Goal: Task Accomplishment & Management: Manage account settings

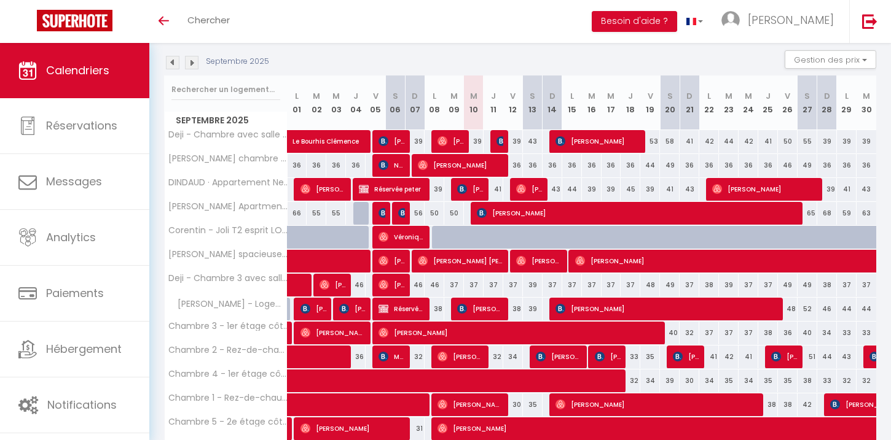
scroll to position [122, 0]
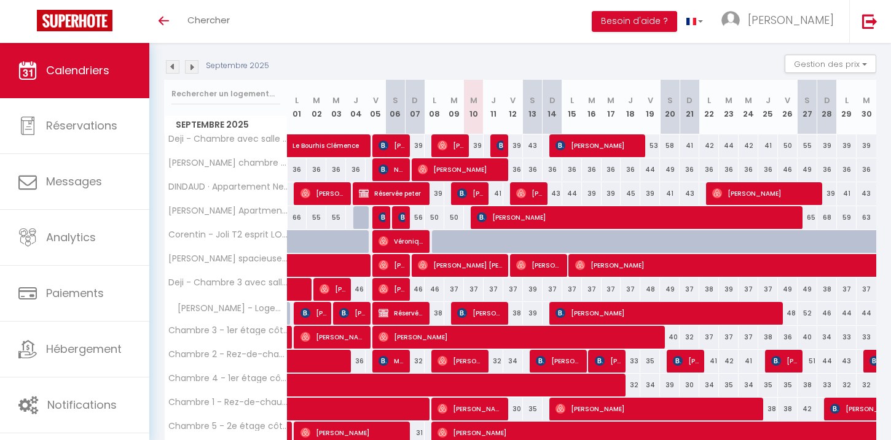
click at [171, 69] on img at bounding box center [173, 67] width 14 height 14
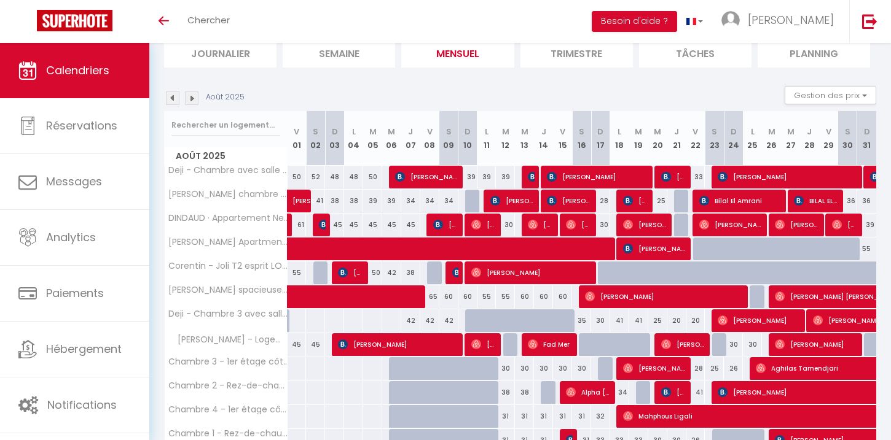
scroll to position [88, 0]
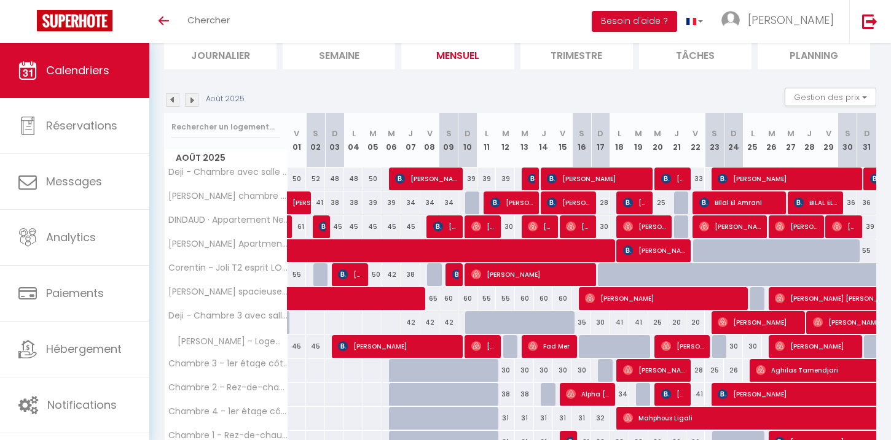
click at [175, 102] on img at bounding box center [173, 100] width 14 height 14
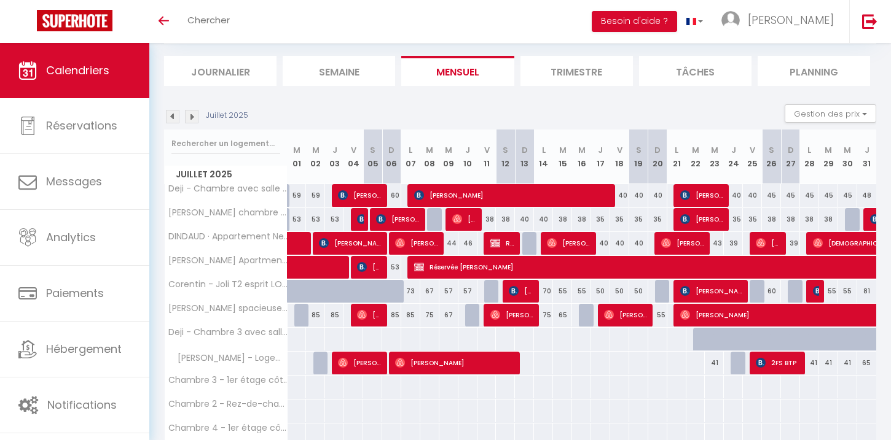
scroll to position [49, 0]
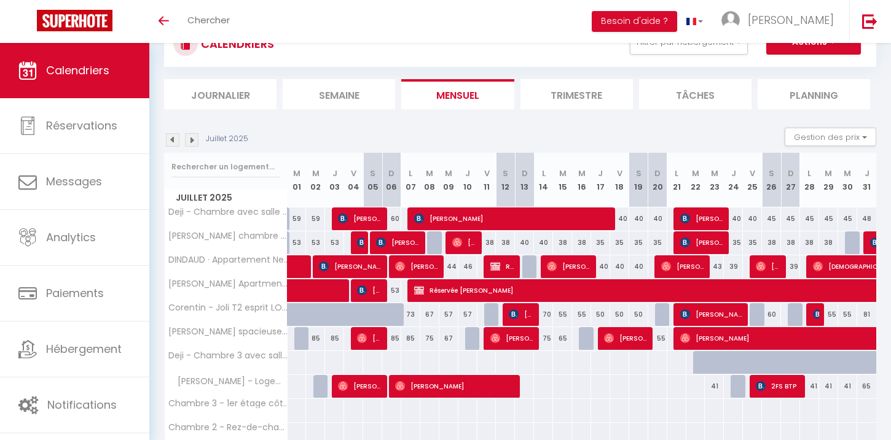
click at [187, 141] on img at bounding box center [192, 140] width 14 height 14
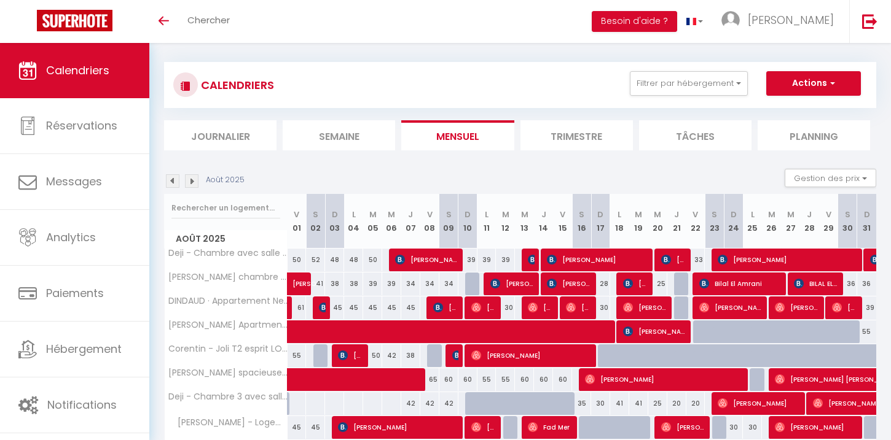
scroll to position [0, 0]
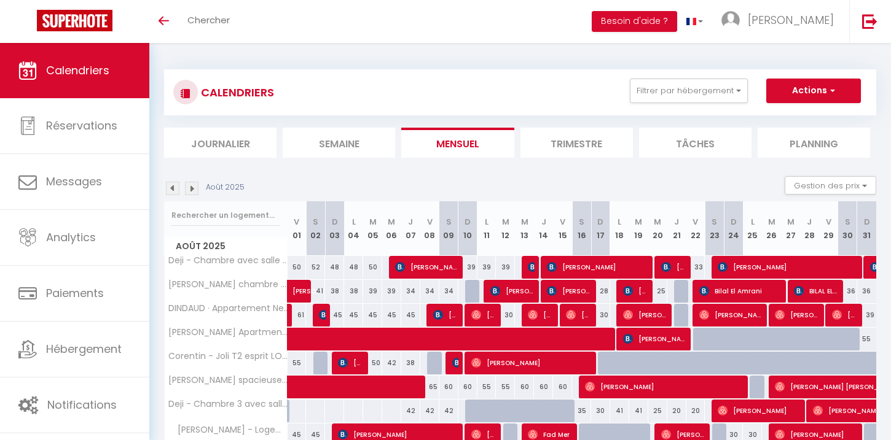
click at [189, 192] on img at bounding box center [192, 189] width 14 height 14
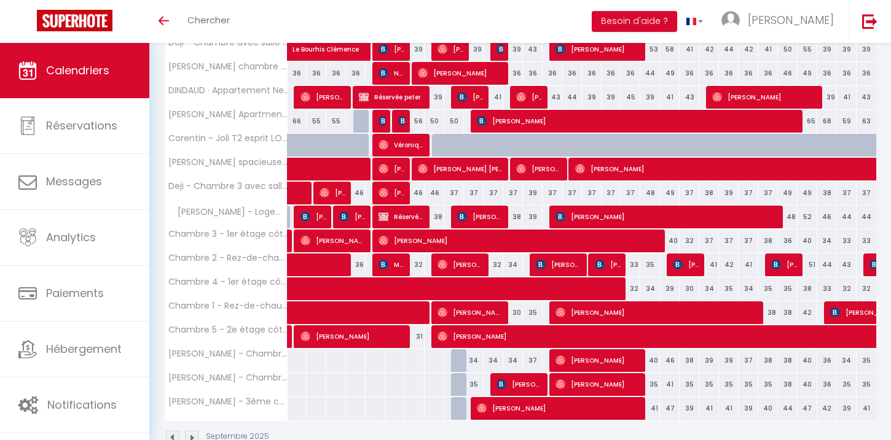
scroll to position [217, 0]
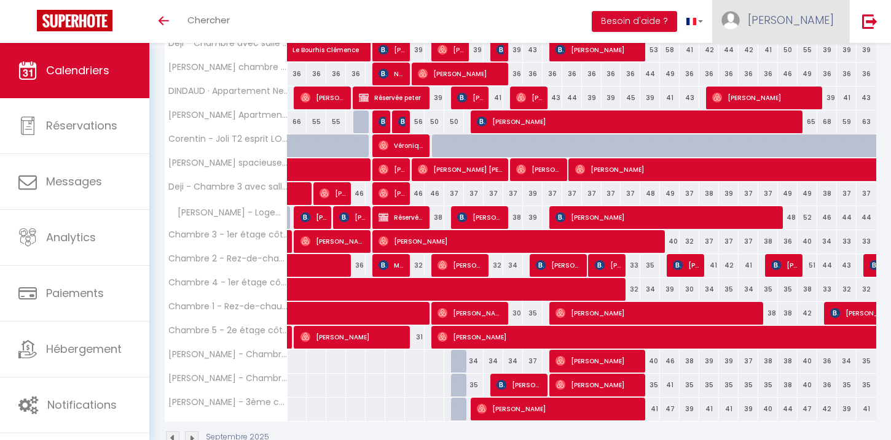
click at [801, 9] on link "[PERSON_NAME]" at bounding box center [780, 21] width 137 height 43
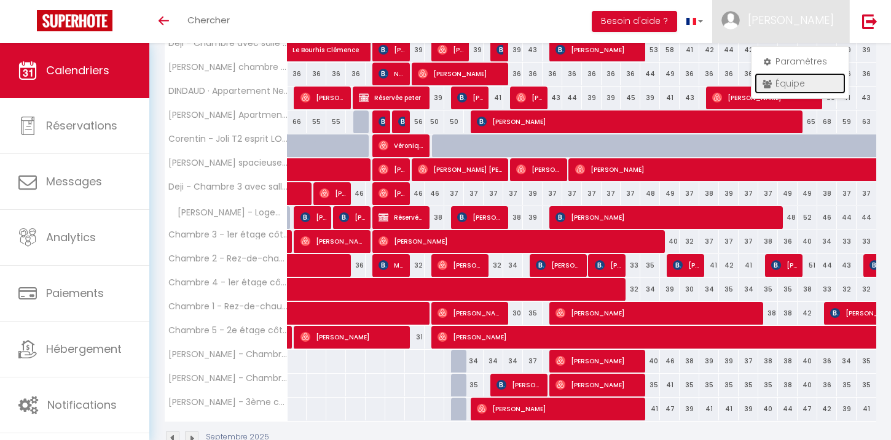
click at [804, 84] on link "Équipe" at bounding box center [799, 83] width 91 height 21
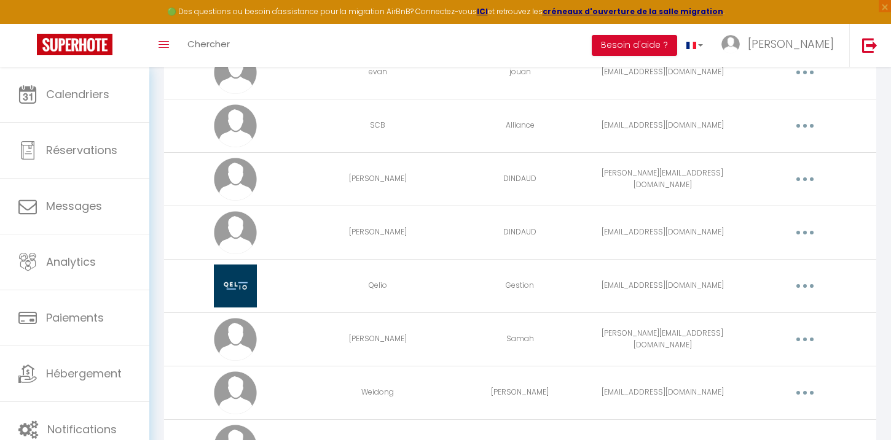
scroll to position [276, 0]
click at [810, 339] on button "button" at bounding box center [804, 339] width 34 height 20
click at [768, 368] on link "Editer" at bounding box center [772, 366] width 91 height 21
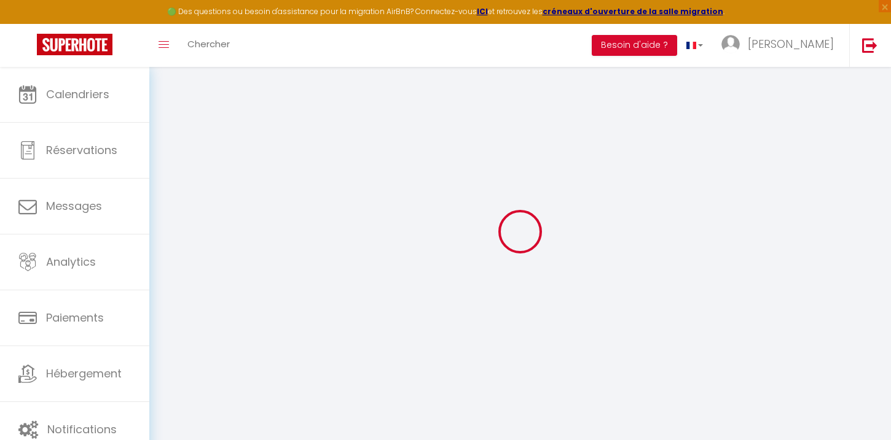
type input "[PERSON_NAME]"
type input "Samah"
type input "[PERSON_NAME][EMAIL_ADDRESS][DOMAIN_NAME]"
type textarea "[URL][DOMAIN_NAME]"
checkbox input "false"
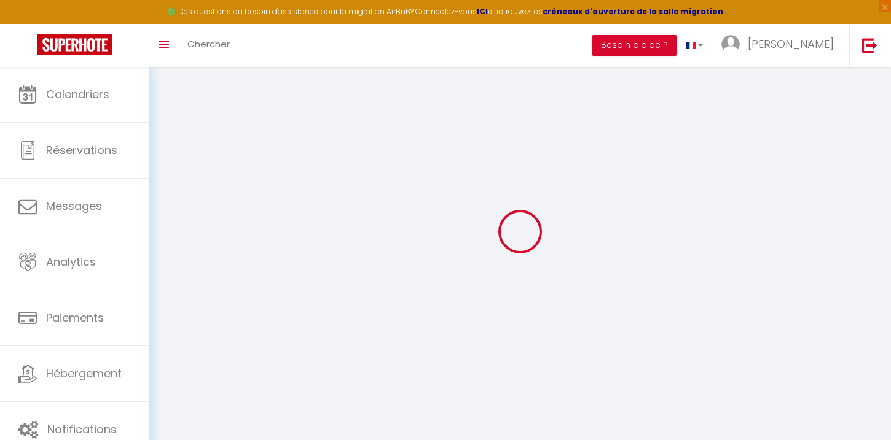
checkbox input "false"
checkbox input "true"
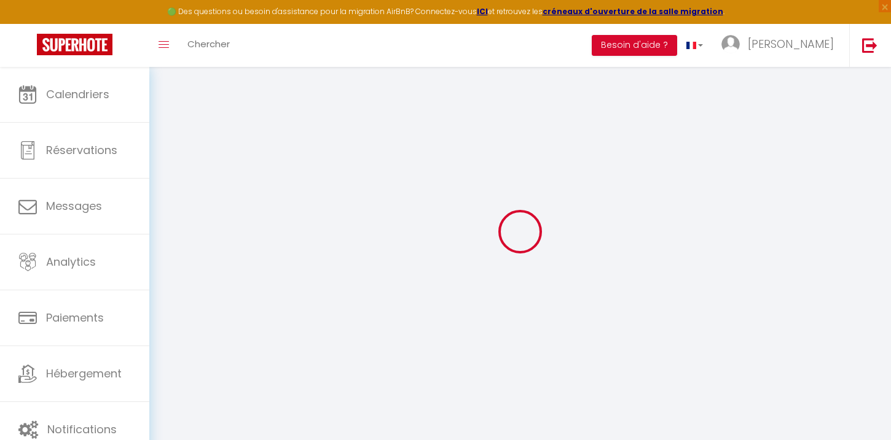
checkbox input "true"
checkbox input "false"
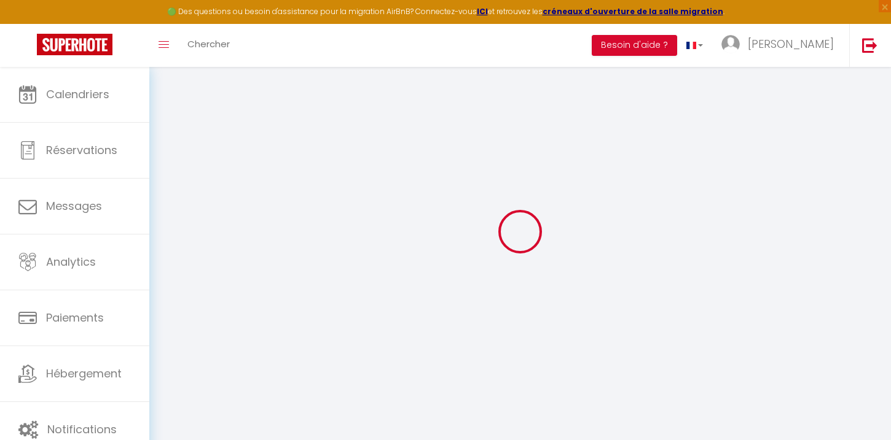
checkbox input "false"
checkbox input "true"
checkbox input "false"
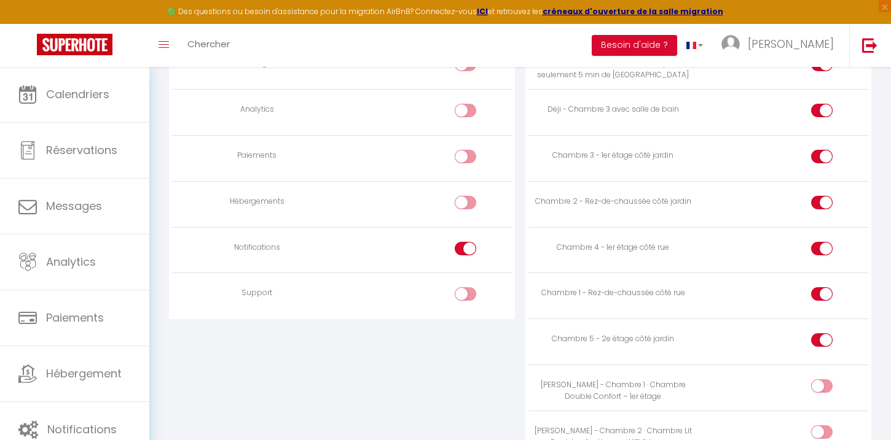
scroll to position [1198, 0]
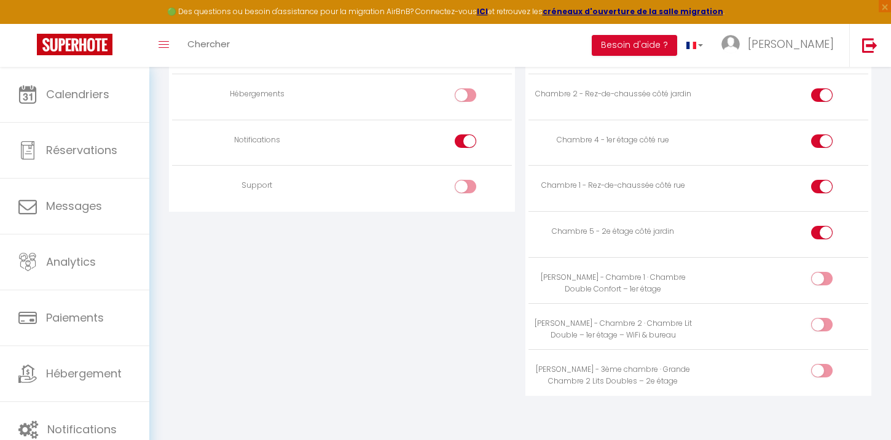
click at [813, 278] on div at bounding box center [821, 279] width 21 height 14
click at [821, 278] on input "checkbox" at bounding box center [831, 281] width 21 height 18
checkbox input "true"
click at [825, 310] on td at bounding box center [783, 326] width 170 height 46
click at [823, 324] on input "checkbox" at bounding box center [831, 327] width 21 height 18
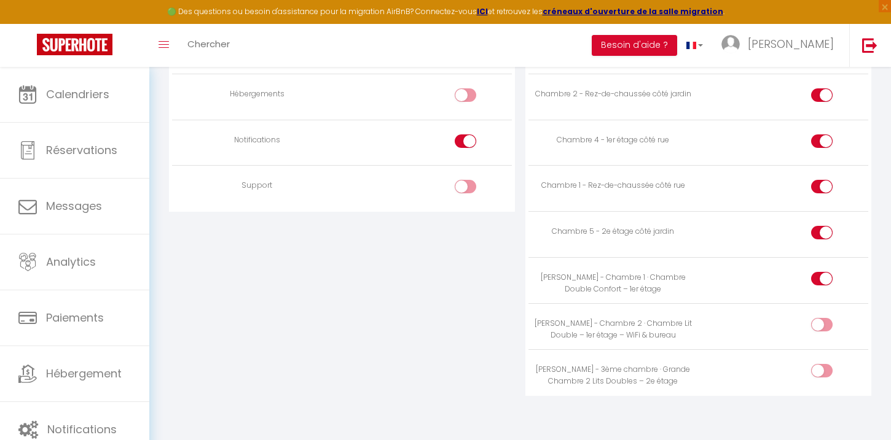
checkbox input "true"
click at [821, 368] on div at bounding box center [821, 371] width 21 height 14
click at [821, 368] on input "checkbox" at bounding box center [831, 373] width 21 height 18
checkbox input "true"
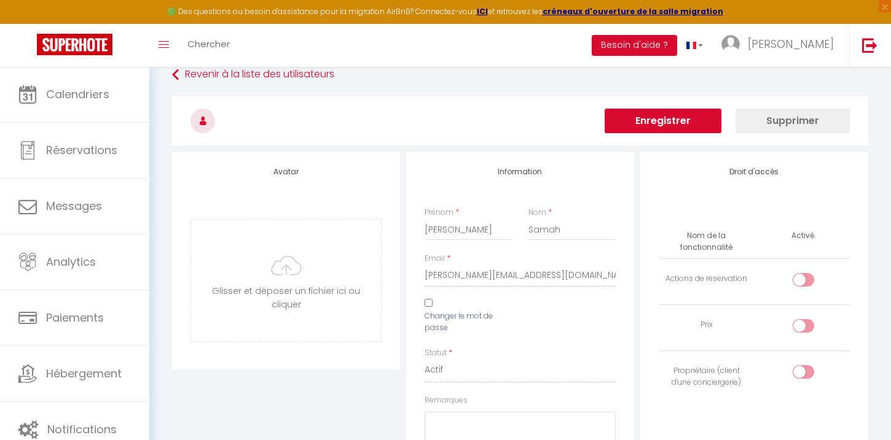
scroll to position [0, 0]
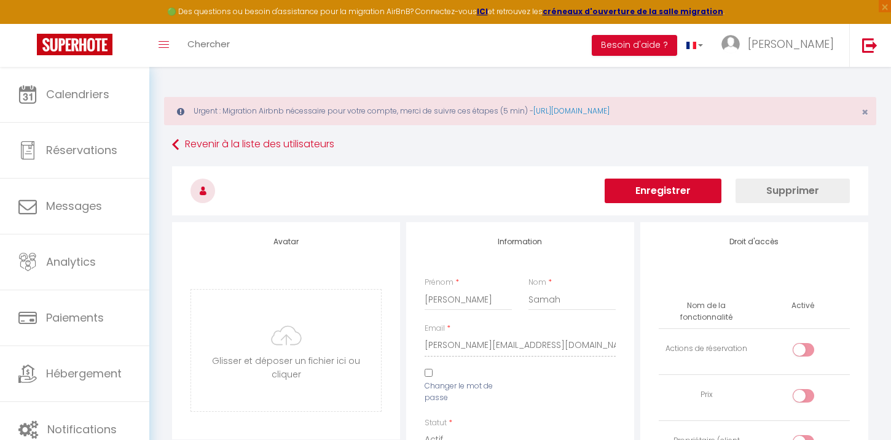
click at [693, 190] on button "Enregistrer" at bounding box center [662, 191] width 117 height 25
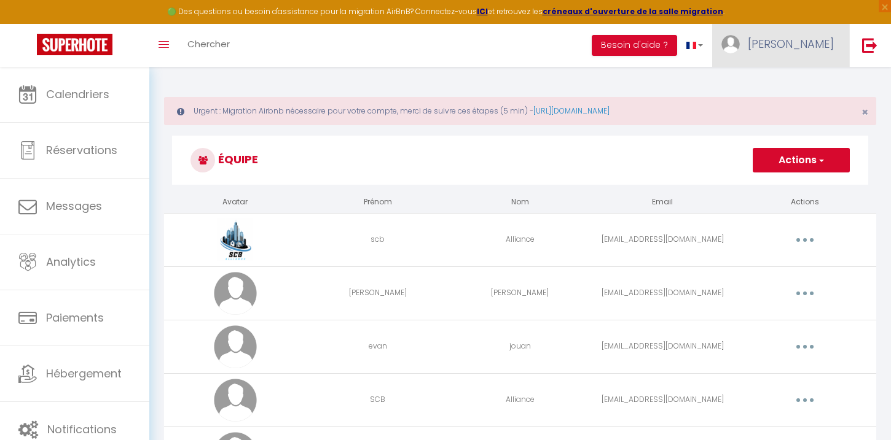
click at [816, 41] on span "[PERSON_NAME]" at bounding box center [790, 43] width 86 height 15
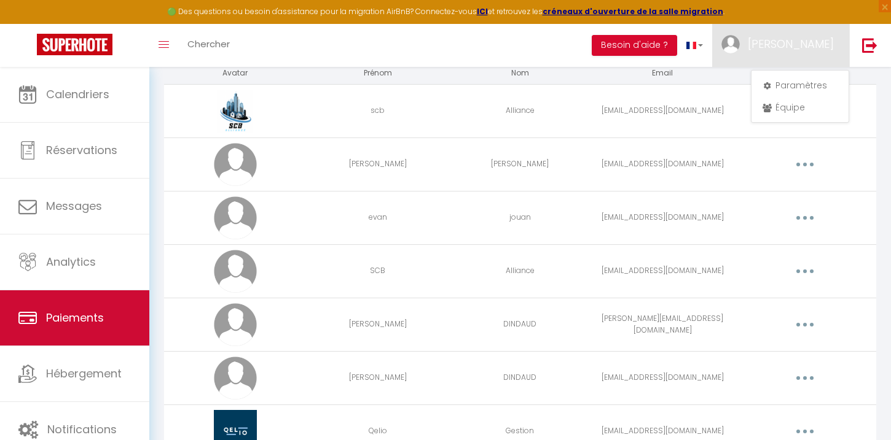
scroll to position [130, 0]
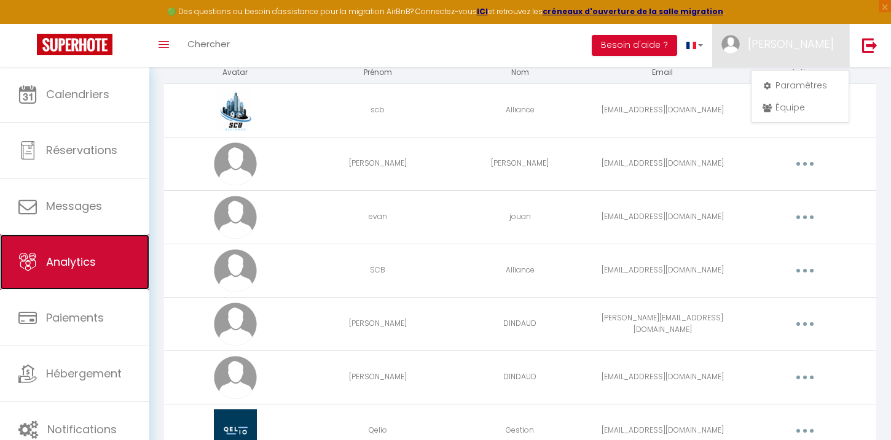
click at [77, 273] on link "Analytics" at bounding box center [74, 262] width 149 height 55
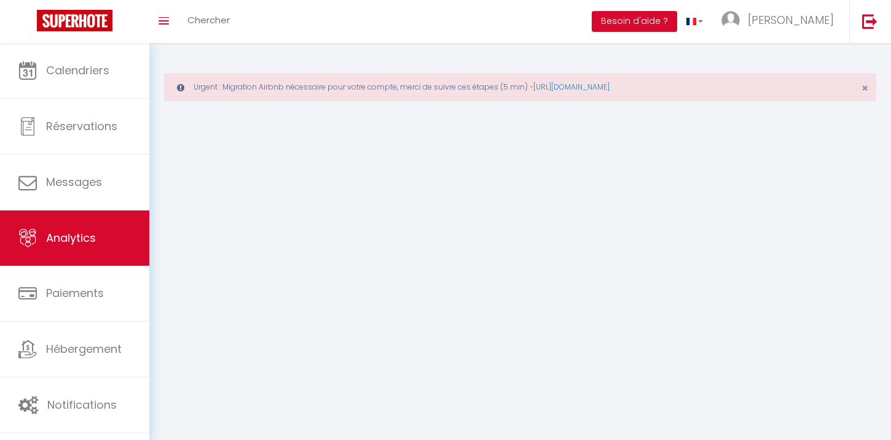
select select "2025"
select select "9"
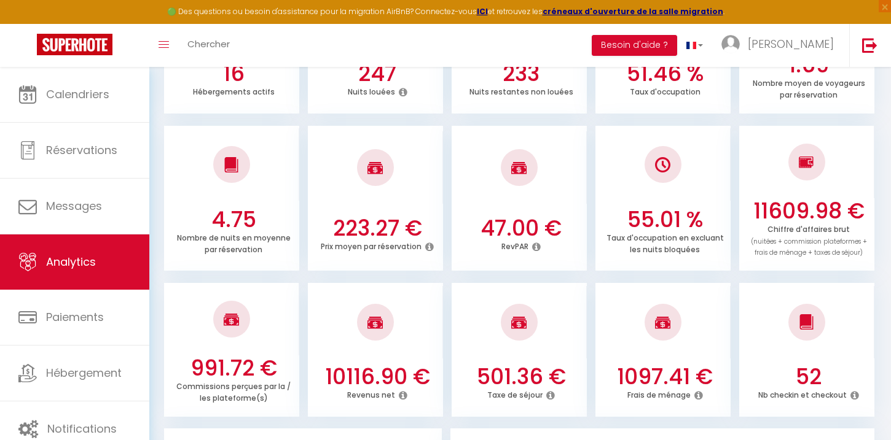
scroll to position [335, 0]
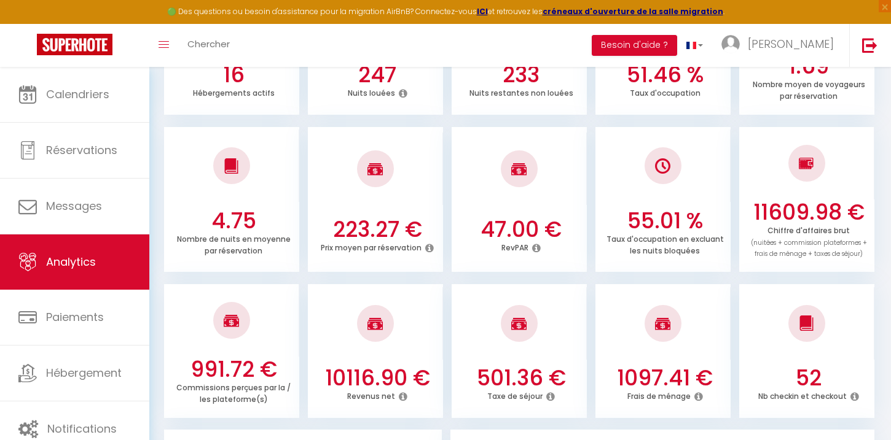
click at [379, 326] on img at bounding box center [374, 323] width 15 height 15
click at [375, 373] on h3 "10116.90 €" at bounding box center [376, 378] width 125 height 26
click at [400, 397] on icon at bounding box center [403, 397] width 9 height 10
click at [372, 345] on div at bounding box center [375, 323] width 135 height 72
click at [372, 332] on div at bounding box center [375, 323] width 37 height 37
